Goal: Information Seeking & Learning: Learn about a topic

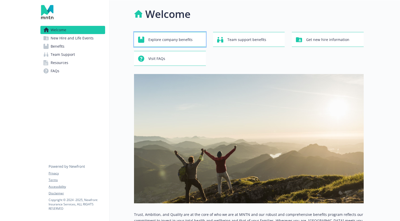
click at [182, 38] on span "Explore company benefits" at bounding box center [170, 40] width 44 height 10
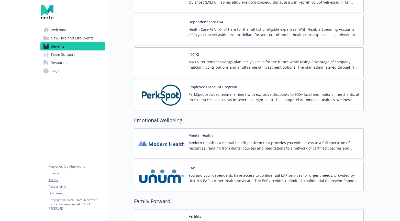
scroll to position [853, 0]
click at [172, 94] on img at bounding box center [161, 95] width 46 height 22
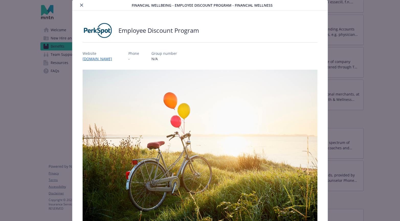
scroll to position [15, 0]
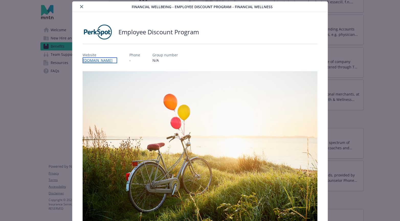
click at [114, 60] on link "[DOMAIN_NAME]" at bounding box center [100, 60] width 35 height 6
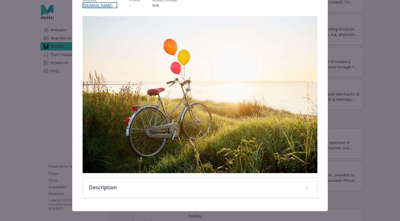
scroll to position [77, 0]
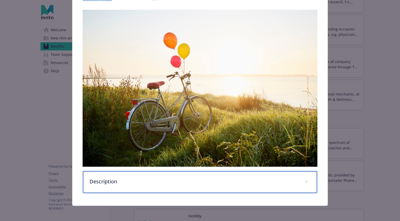
click at [112, 180] on p "Description" at bounding box center [194, 182] width 209 height 8
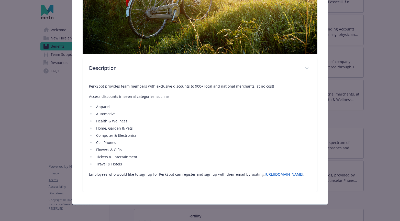
scroll to position [195, 0]
click at [265, 175] on link "[URL][DOMAIN_NAME]" at bounding box center [284, 174] width 39 height 5
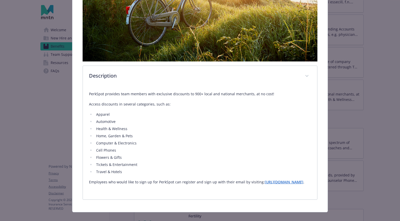
scroll to position [181, 0]
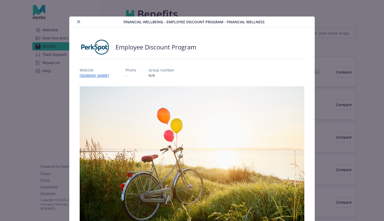
scroll to position [15, 0]
